Goal: Task Accomplishment & Management: Use online tool/utility

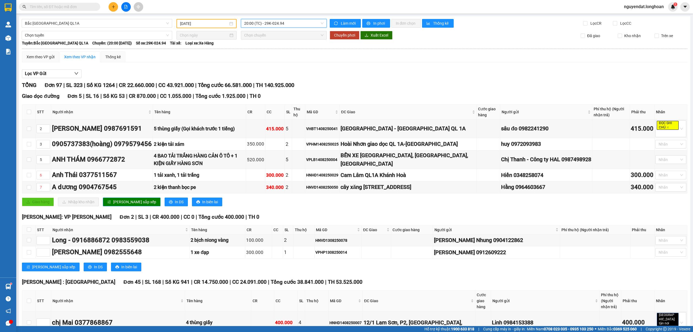
click at [270, 21] on span "20:00 (TC) - 29K-024.94" at bounding box center [284, 23] width 80 height 8
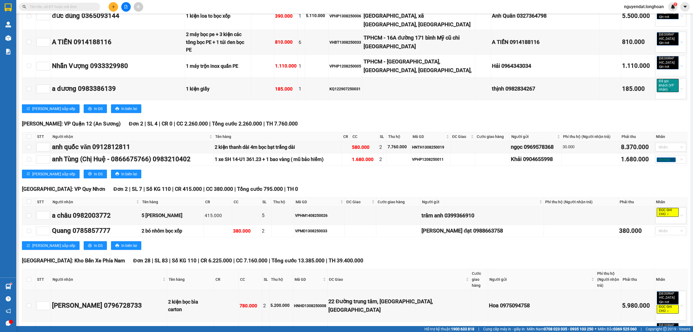
scroll to position [1428, 0]
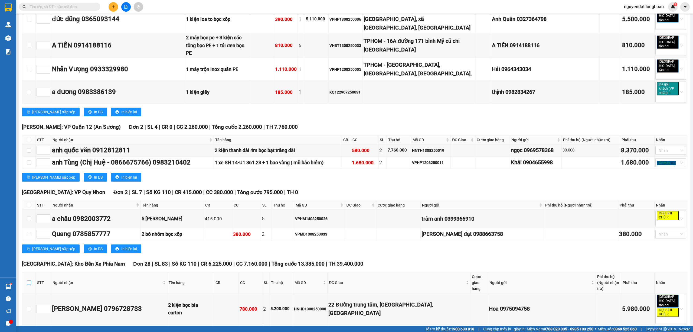
click at [27, 280] on input "checkbox" at bounding box center [29, 282] width 4 height 4
checkbox input "true"
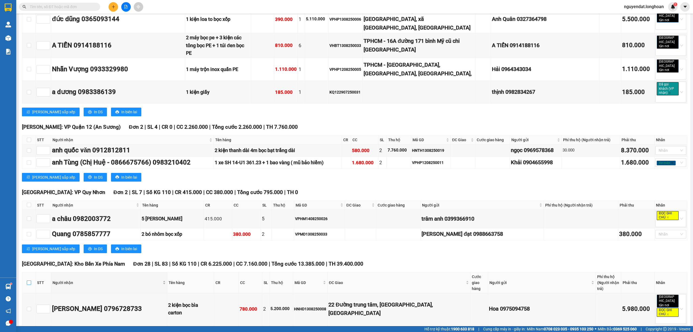
checkbox input "true"
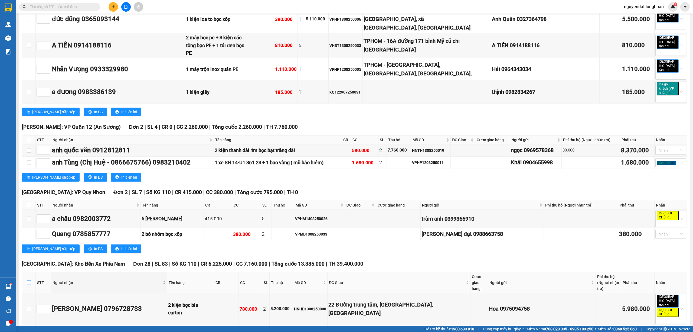
checkbox input "true"
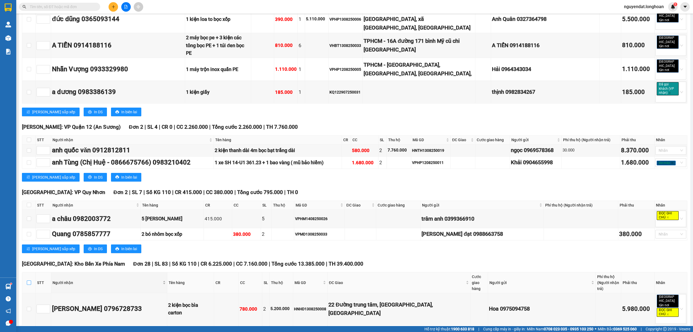
checkbox input "true"
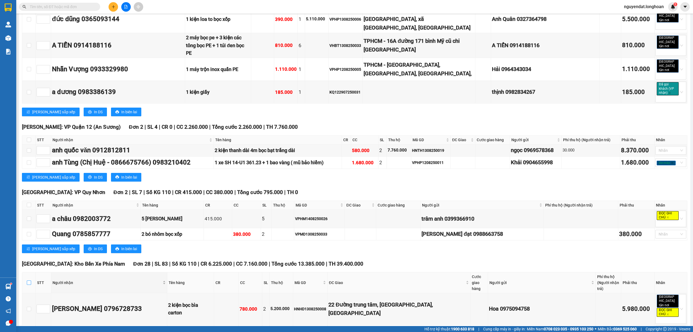
checkbox input "true"
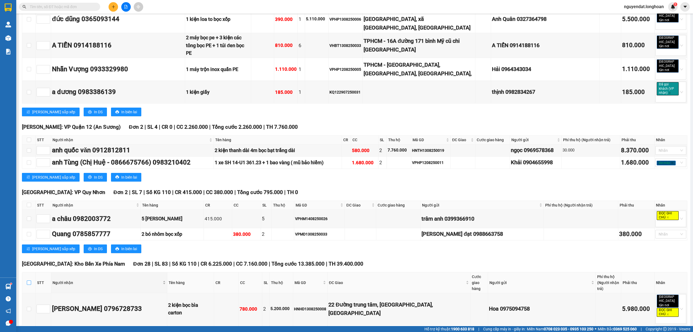
checkbox input "true"
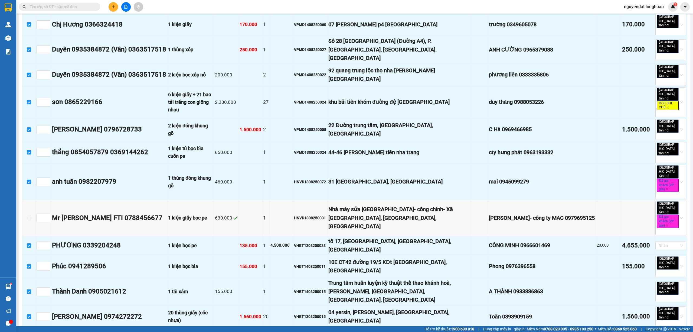
scroll to position [2005, 0]
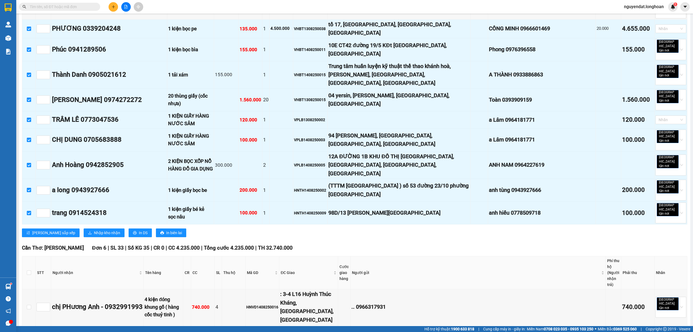
scroll to position [2400, 0]
